Goal: Task Accomplishment & Management: Use online tool/utility

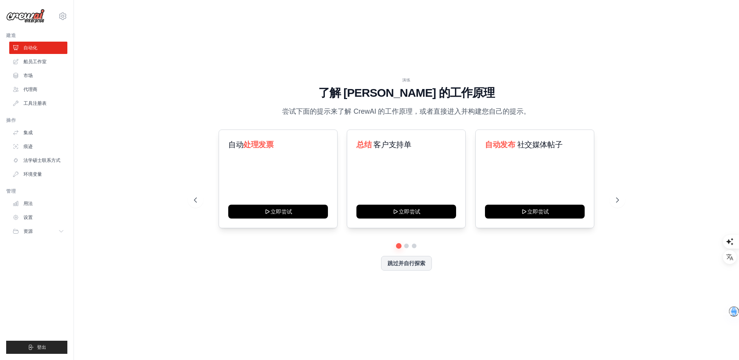
click at [627, 104] on div "演练 了解 [PERSON_NAME] 的工作原理 尝试下面的提示来了解 [PERSON_NAME] 的工作原理，或者直接进入并构建您自己的提示。 自动 处理…" at bounding box center [407, 180] width 444 height 206
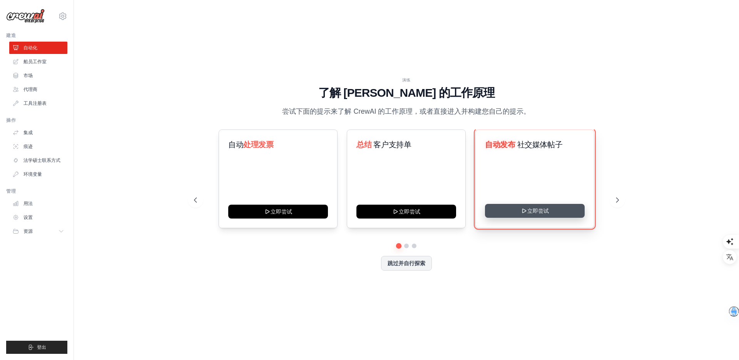
click at [550, 208] on button "立即尝试" at bounding box center [535, 211] width 100 height 14
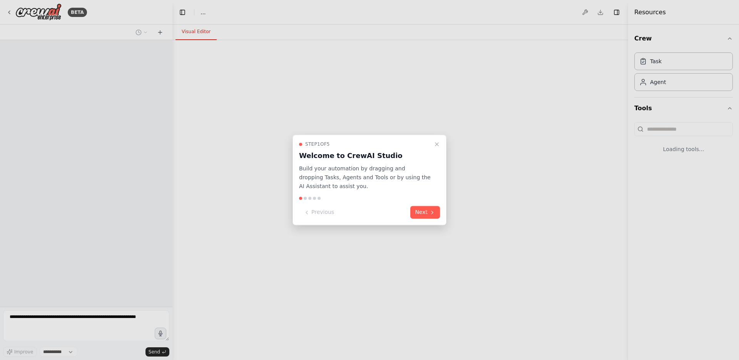
select select "****"
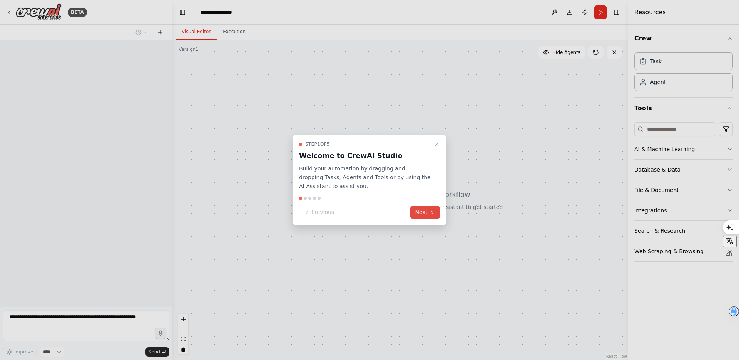
click at [417, 213] on button "Next" at bounding box center [426, 212] width 30 height 13
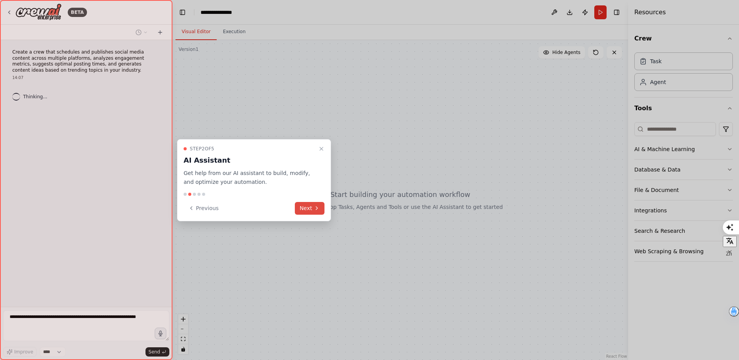
click at [305, 209] on button "Next" at bounding box center [310, 208] width 30 height 13
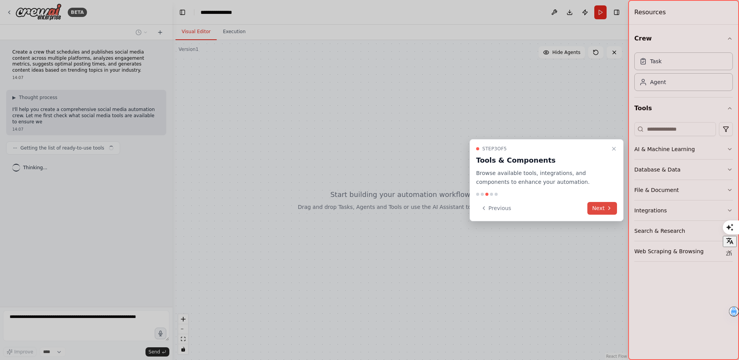
click at [595, 204] on button "Next" at bounding box center [603, 208] width 30 height 13
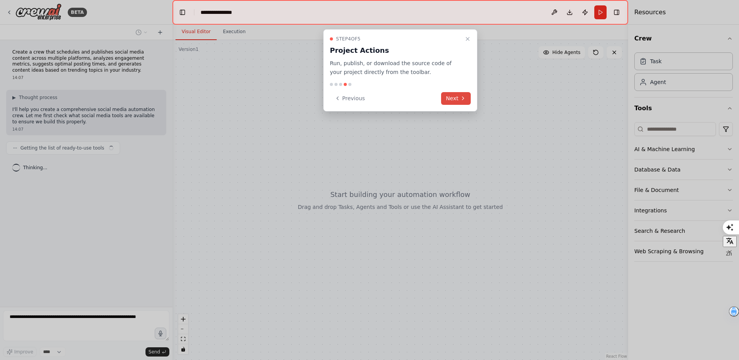
click at [466, 101] on icon at bounding box center [463, 98] width 6 height 6
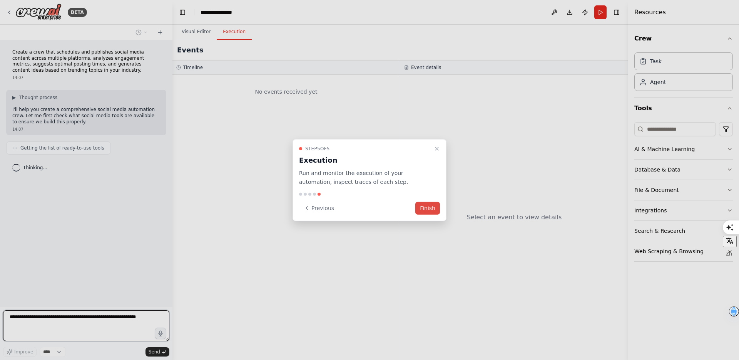
click at [426, 209] on button "Finish" at bounding box center [428, 207] width 25 height 13
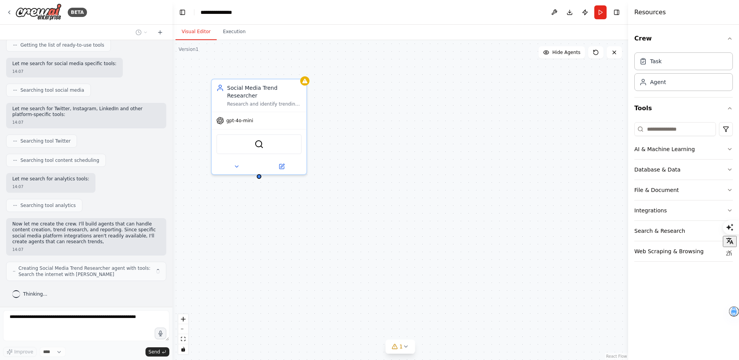
scroll to position [109, 0]
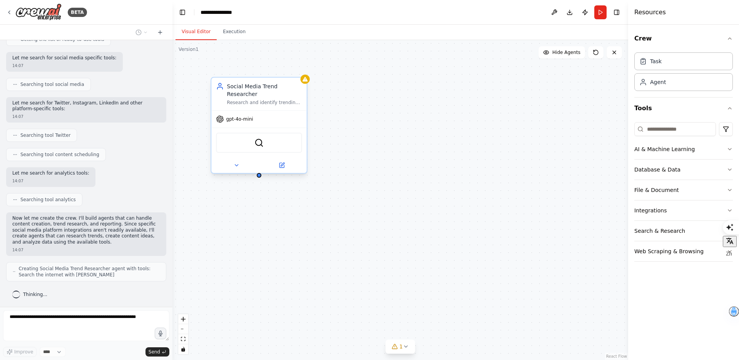
click at [258, 114] on div "gpt-4o-mini" at bounding box center [258, 119] width 95 height 17
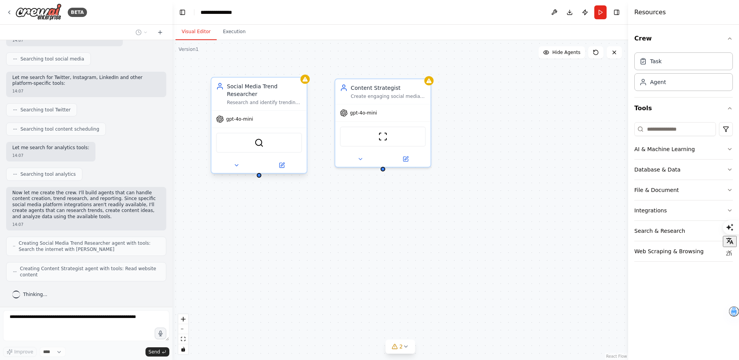
click at [277, 114] on div "gpt-4o-mini" at bounding box center [258, 119] width 95 height 17
click at [376, 116] on div "gpt-4o-mini" at bounding box center [382, 111] width 95 height 17
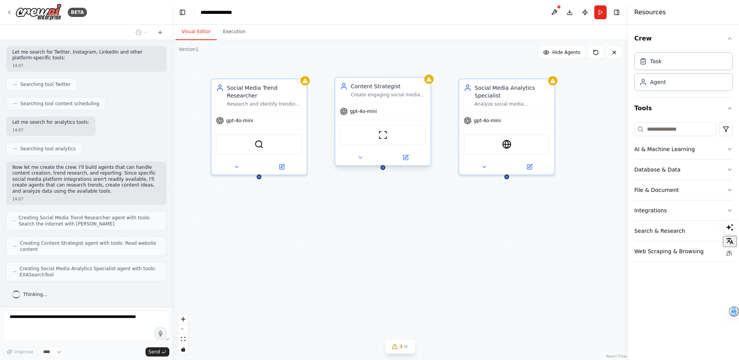
click at [389, 127] on div "ScrapeWebsiteTool" at bounding box center [383, 135] width 86 height 20
click at [485, 128] on div "EXASearchTool" at bounding box center [506, 142] width 95 height 30
click at [475, 202] on div "Social Media Trend Researcher Research and identify trending topics, hashtags, …" at bounding box center [401, 200] width 456 height 320
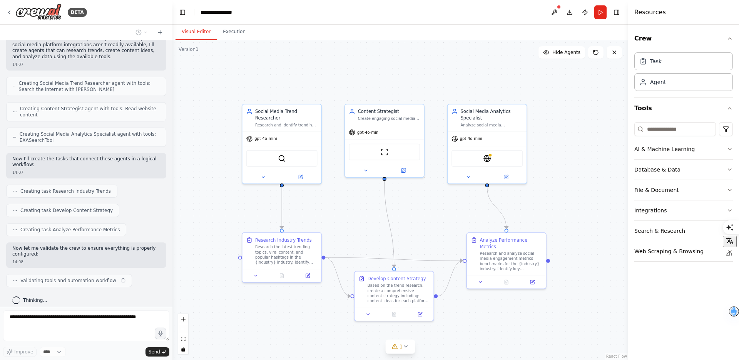
scroll to position [300, 0]
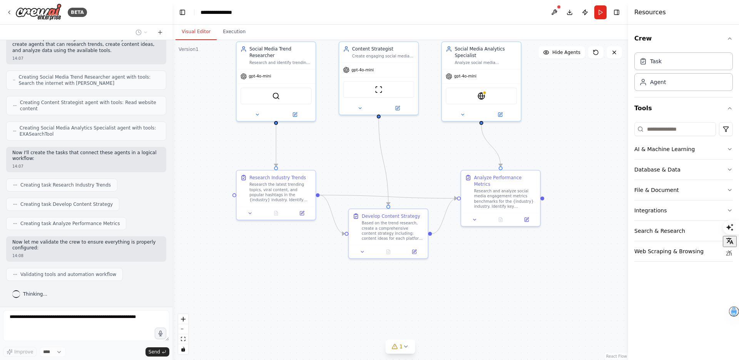
drag, startPoint x: 563, startPoint y: 201, endPoint x: 558, endPoint y: 127, distance: 74.5
click at [558, 127] on div ".deletable-edge-delete-btn { width: 20px; height: 20px; border: 0px solid #ffff…" at bounding box center [401, 200] width 456 height 320
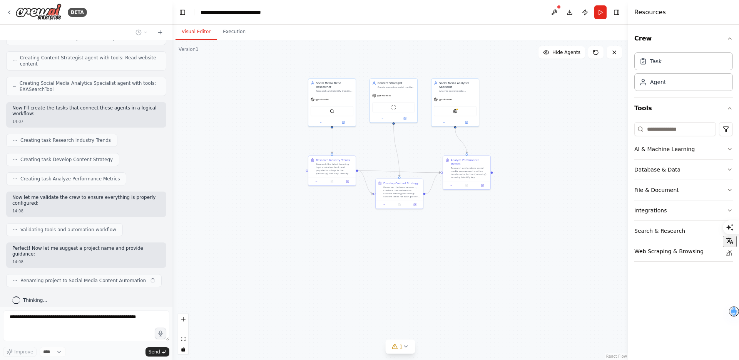
scroll to position [351, 0]
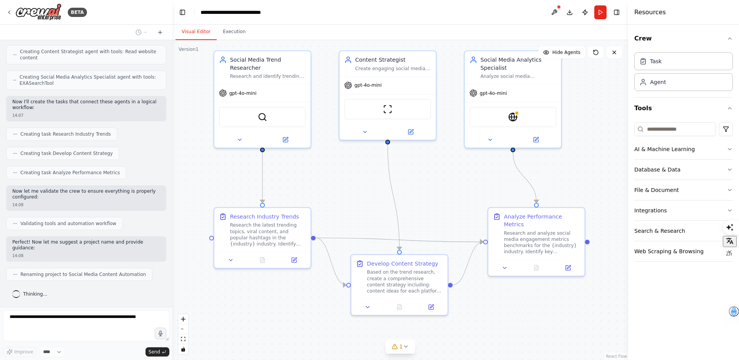
drag, startPoint x: 413, startPoint y: 156, endPoint x: 430, endPoint y: 213, distance: 59.1
click at [430, 213] on div ".deletable-edge-delete-btn { width: 20px; height: 20px; border: 0px solid #ffff…" at bounding box center [401, 200] width 456 height 320
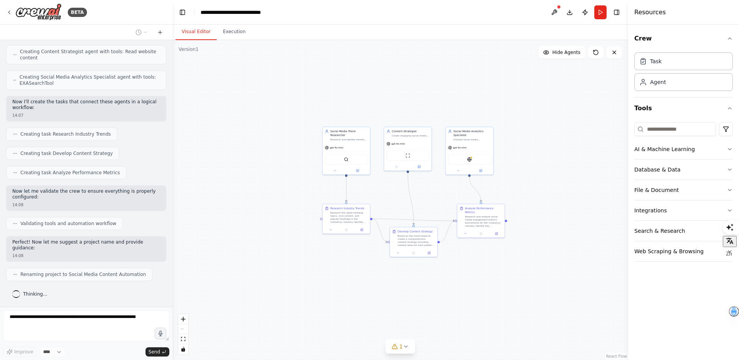
click at [408, 215] on div "BETA Create a crew that schedules and publishes social media content across mul…" at bounding box center [369, 180] width 739 height 360
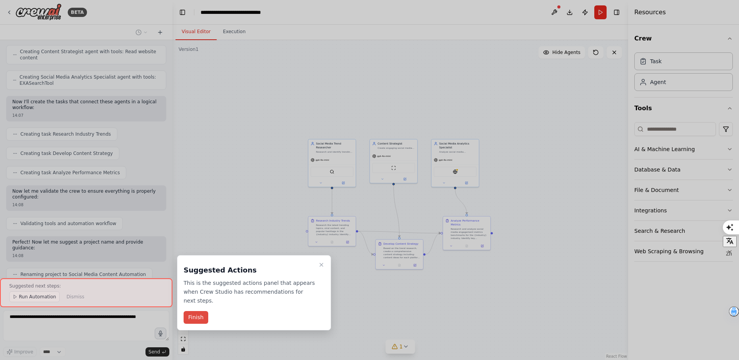
click at [194, 322] on button "Finish" at bounding box center [196, 317] width 25 height 13
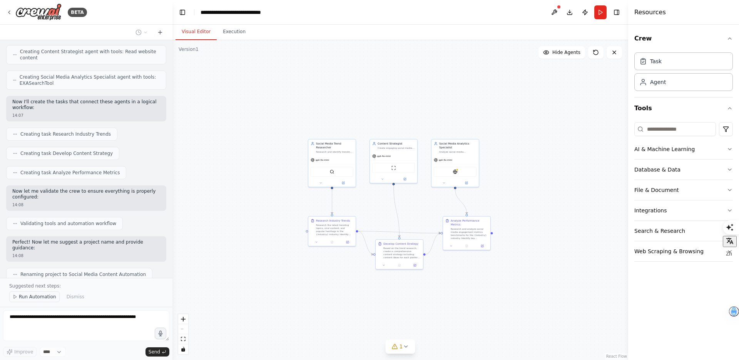
click at [43, 297] on span "Run Automation" at bounding box center [37, 296] width 37 height 6
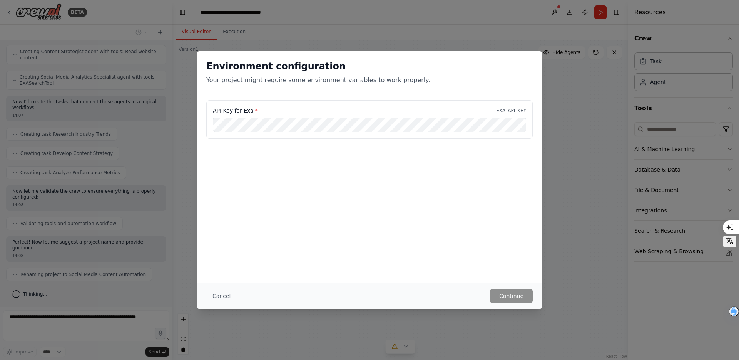
click at [237, 81] on p "Your project might require some environment variables to work properly." at bounding box center [369, 79] width 327 height 9
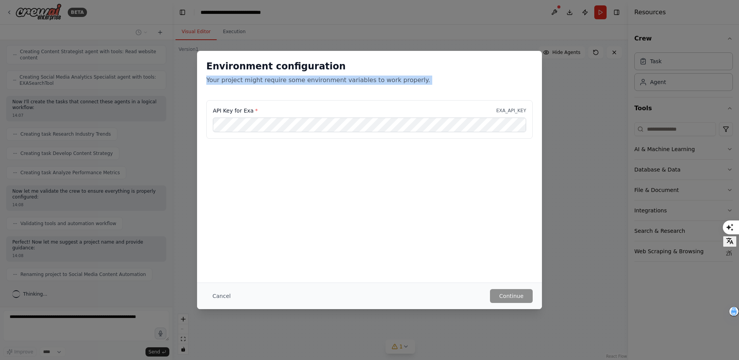
click at [237, 81] on p "Your project might require some environment variables to work properly." at bounding box center [369, 79] width 327 height 9
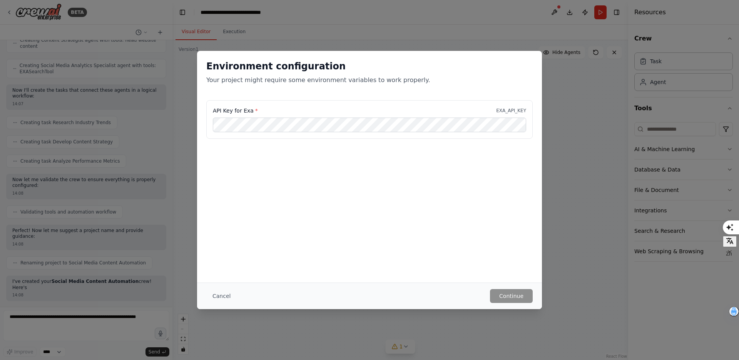
click at [294, 81] on p "Your project might require some environment variables to work properly." at bounding box center [369, 79] width 327 height 9
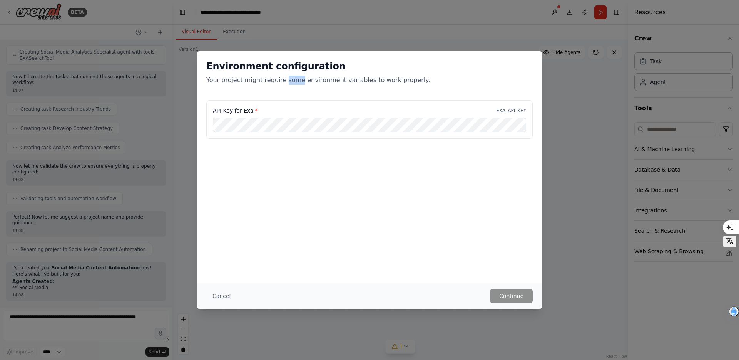
click at [294, 81] on p "Your project might require some environment variables to work properly." at bounding box center [369, 79] width 327 height 9
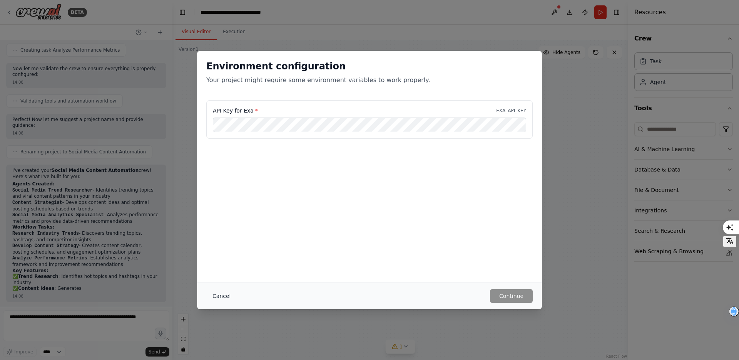
click at [220, 298] on button "Cancel" at bounding box center [221, 296] width 30 height 14
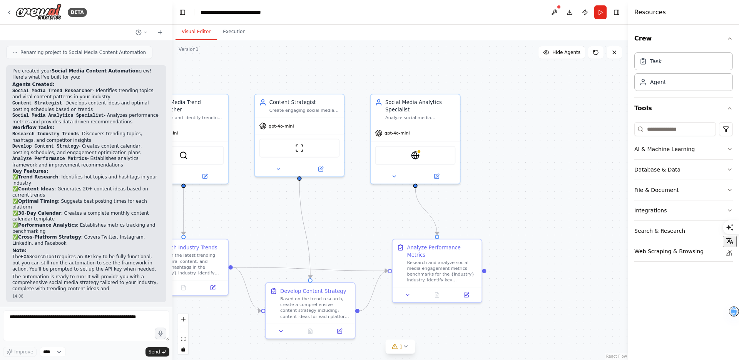
scroll to position [578, 0]
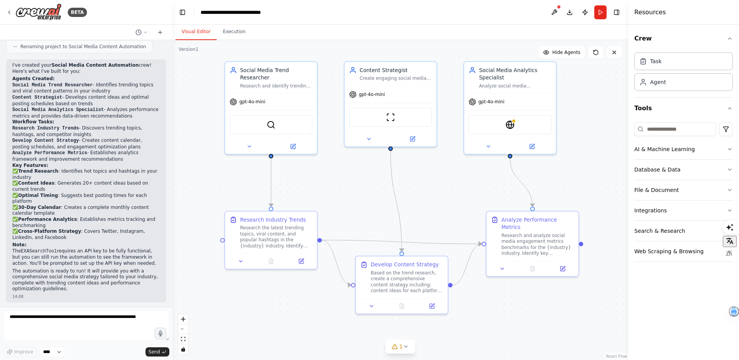
drag, startPoint x: 464, startPoint y: 197, endPoint x: 562, endPoint y: 167, distance: 103.1
click at [562, 167] on div ".deletable-edge-delete-btn { width: 20px; height: 20px; border: 0px solid #ffff…" at bounding box center [401, 200] width 456 height 320
click at [511, 121] on img at bounding box center [512, 122] width 9 height 9
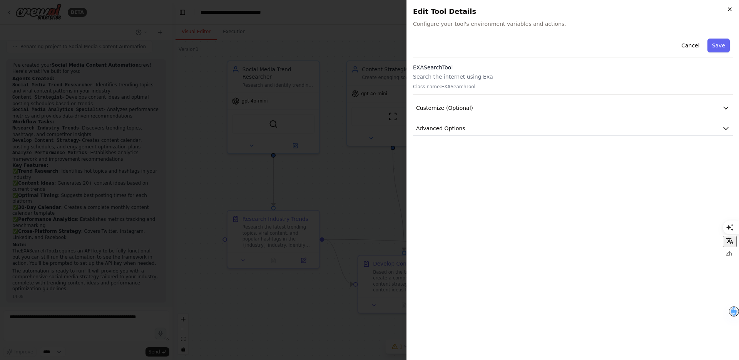
click at [727, 15] on h2 "Edit Tool Details" at bounding box center [573, 11] width 320 height 11
click at [734, 13] on div "Close Edit Tool Details Configure your tool's environment variables and actions…" at bounding box center [573, 180] width 333 height 360
click at [726, 7] on h2 "Edit Tool Details" at bounding box center [573, 11] width 320 height 11
click at [700, 41] on button "Cancel" at bounding box center [690, 46] width 27 height 14
